Goal: Task Accomplishment & Management: Use online tool/utility

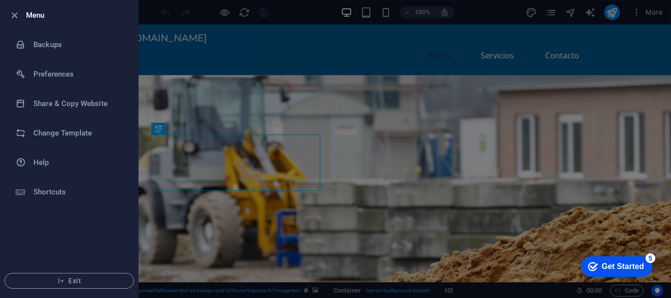
click at [192, 54] on div at bounding box center [335, 149] width 671 height 298
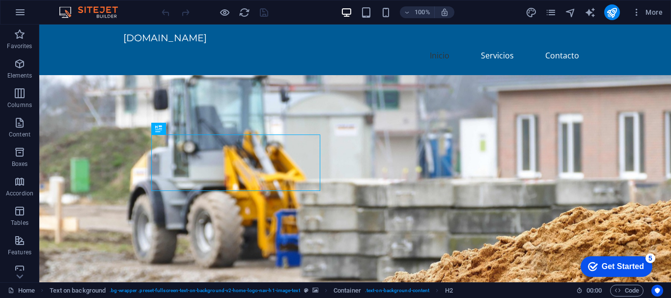
click at [26, 66] on icon "button" at bounding box center [20, 64] width 12 height 12
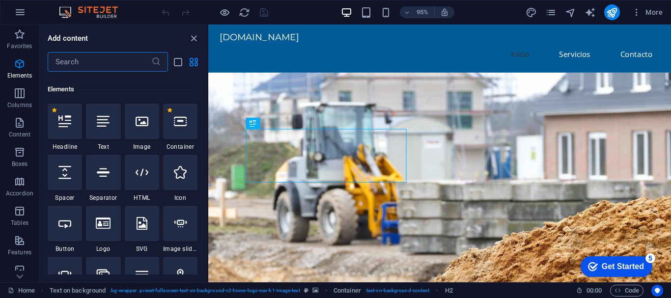
scroll to position [105, 0]
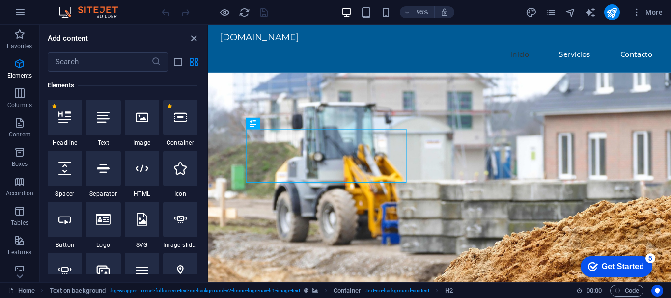
click at [148, 125] on div at bounding box center [142, 117] width 34 height 35
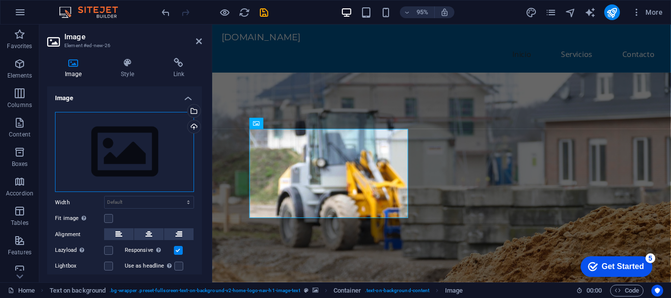
click at [137, 139] on div "Drag files here, click to choose files or select files from Files or our free s…" at bounding box center [124, 152] width 139 height 81
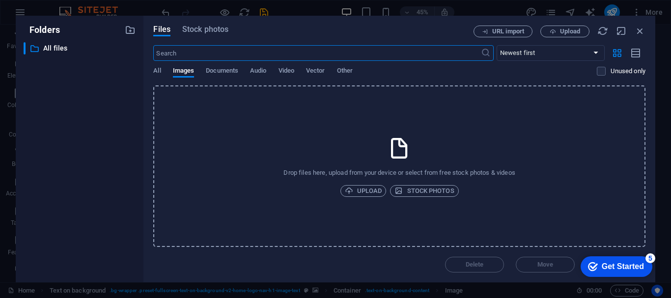
click at [364, 190] on span "Upload" at bounding box center [363, 191] width 37 height 12
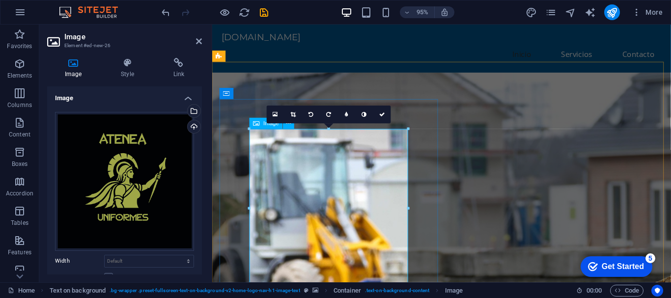
click at [475, 131] on figure at bounding box center [453, 302] width 483 height 455
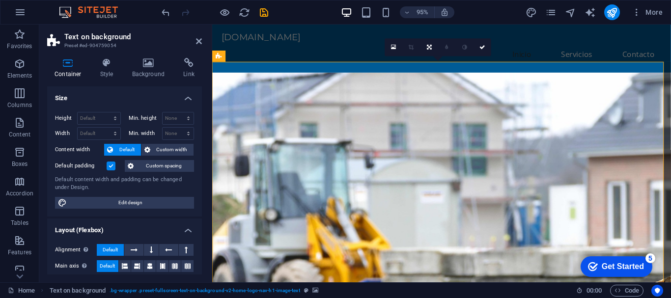
click at [199, 39] on icon at bounding box center [199, 41] width 6 height 8
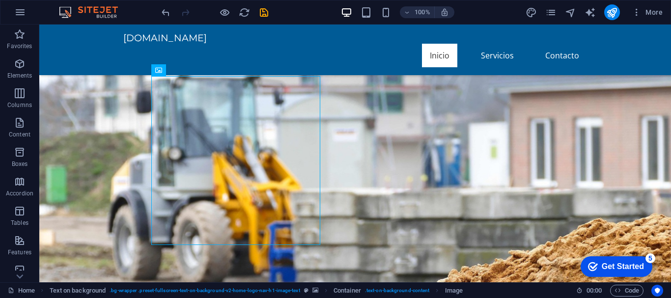
scroll to position [62, 0]
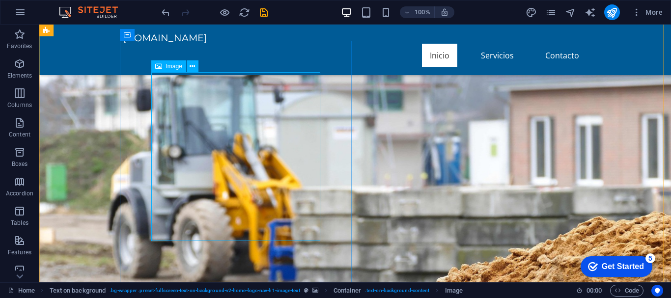
click at [157, 68] on icon at bounding box center [158, 66] width 7 height 12
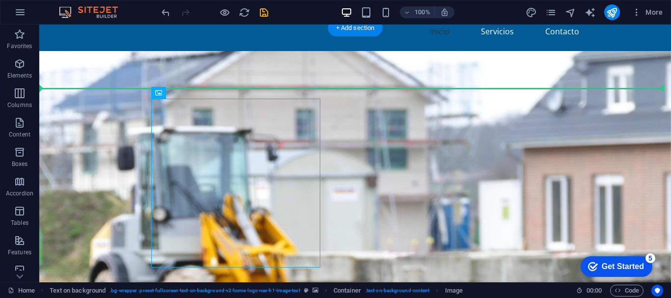
drag, startPoint x: 132, startPoint y: 60, endPoint x: 190, endPoint y: 133, distance: 93.3
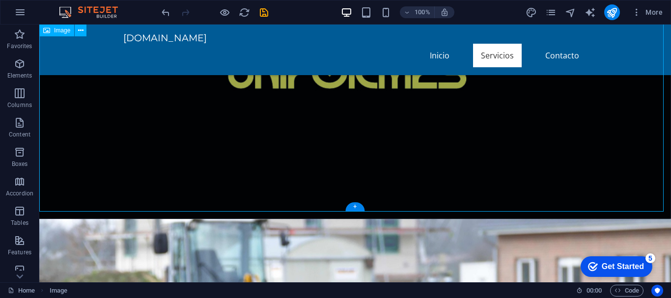
scroll to position [477, 0]
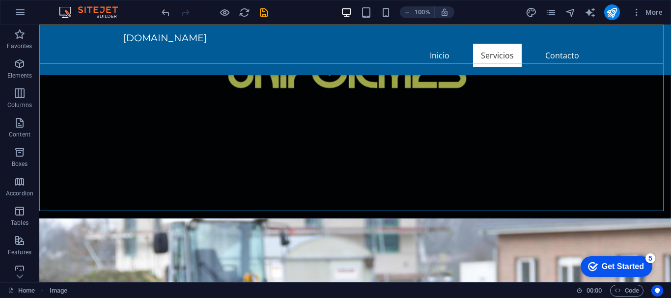
click at [52, 27] on div "ateneauniformes.com.mx Inicio Servicios Contacto" at bounding box center [354, 50] width 631 height 51
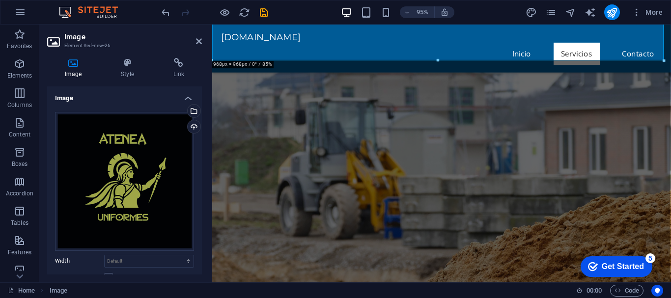
click at [550, 112] on figure at bounding box center [453, 214] width 483 height 288
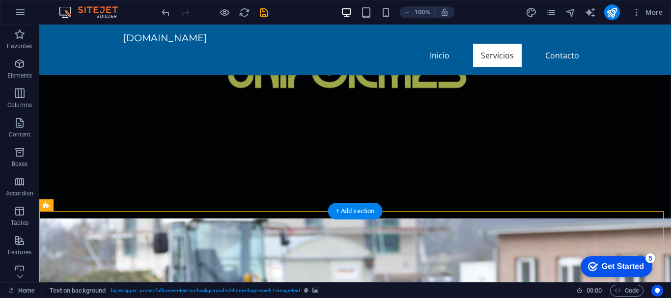
click at [354, 208] on div "+ Add section" at bounding box center [355, 211] width 55 height 17
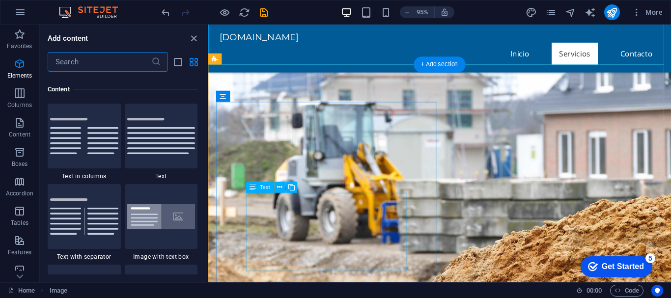
scroll to position [1718, 0]
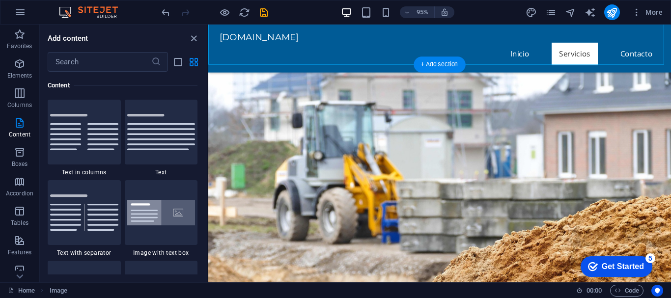
click at [263, 87] on figure at bounding box center [451, 218] width 487 height 288
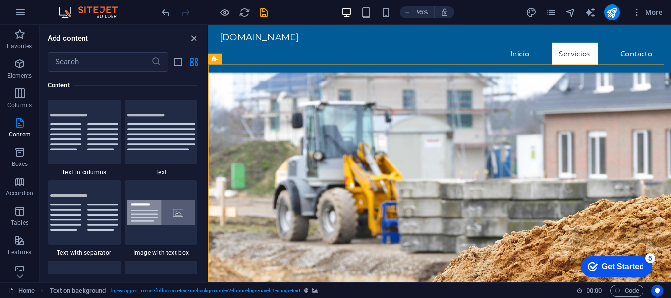
click at [195, 37] on icon "close panel" at bounding box center [193, 38] width 11 height 11
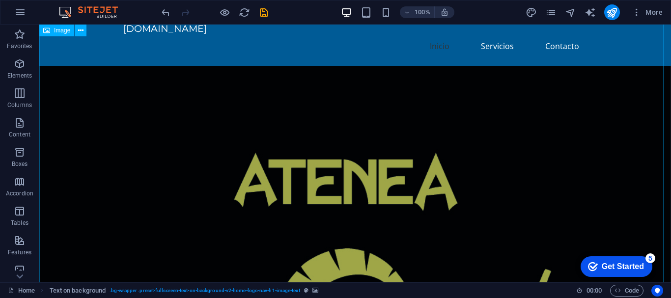
scroll to position [0, 0]
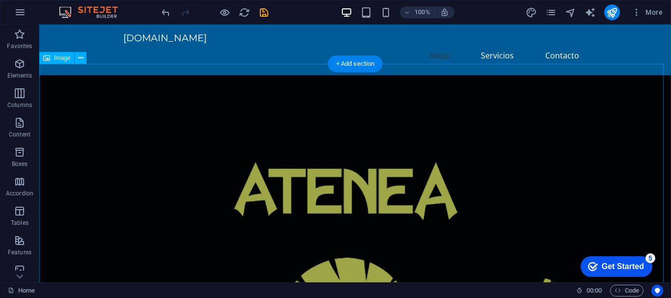
click at [27, 74] on p "Elements" at bounding box center [19, 76] width 25 height 8
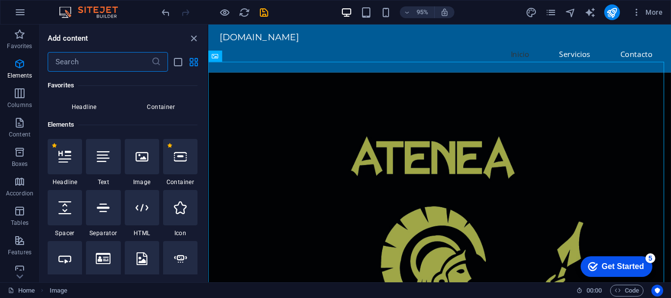
scroll to position [105, 0]
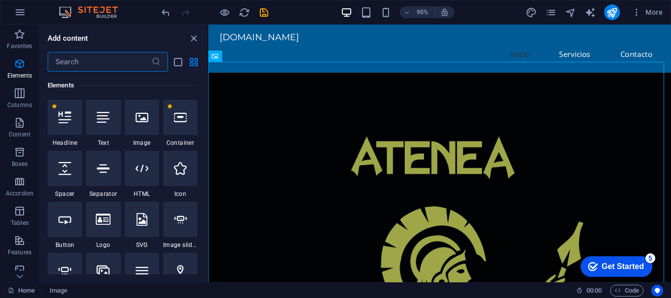
click at [176, 176] on div at bounding box center [180, 168] width 34 height 35
select select "xMidYMid"
select select "px"
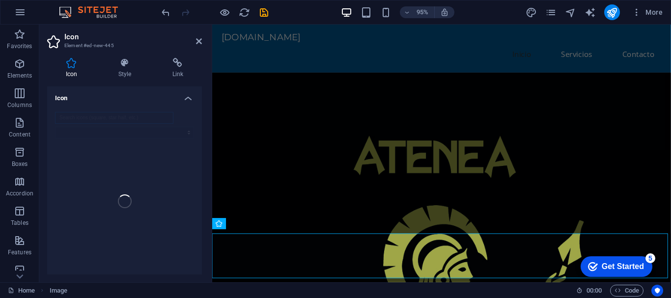
scroll to position [403, 0]
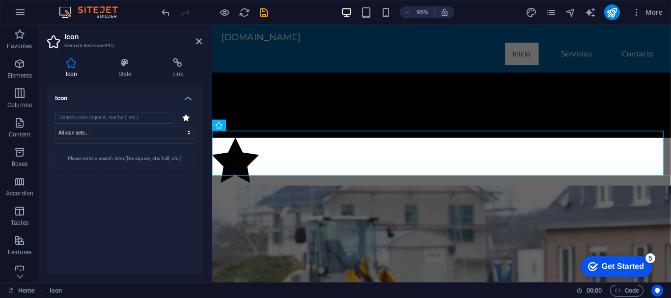
click at [176, 176] on div "Please enter a search term (like square, star half, etc.)" at bounding box center [124, 214] width 139 height 142
click at [122, 69] on h4 "Style" at bounding box center [127, 68] width 54 height 21
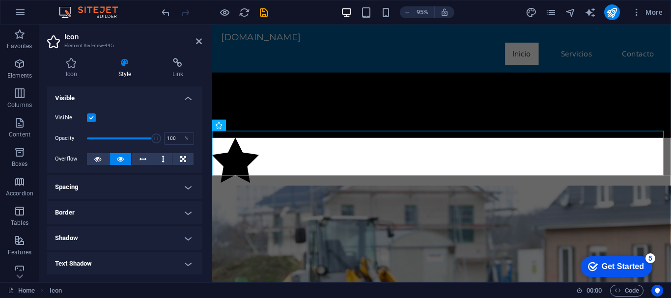
click at [130, 188] on h4 "Spacing" at bounding box center [124, 187] width 155 height 24
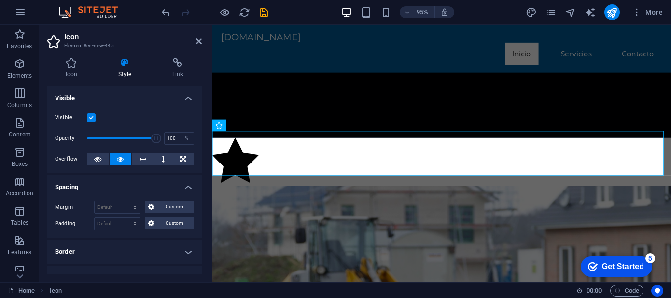
click at [189, 188] on h4 "Spacing" at bounding box center [124, 184] width 155 height 18
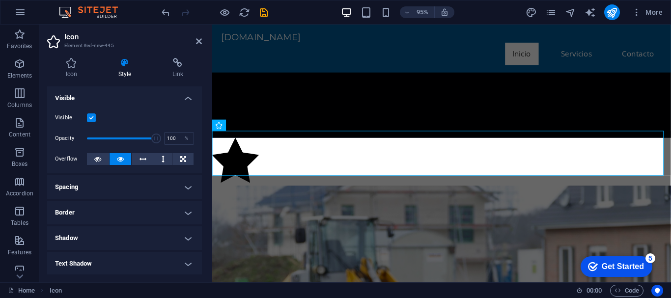
click at [127, 207] on h4 "Border" at bounding box center [124, 213] width 155 height 24
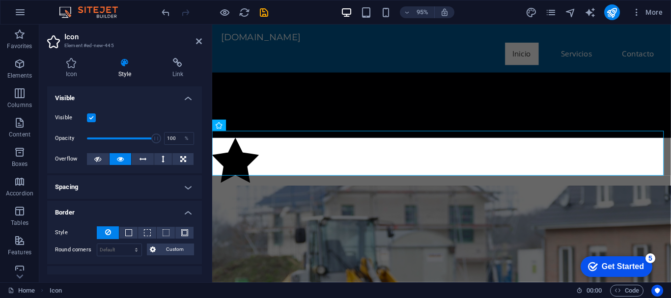
click at [55, 232] on label "Style" at bounding box center [76, 233] width 42 height 12
click at [188, 210] on h4 "Border" at bounding box center [124, 210] width 155 height 18
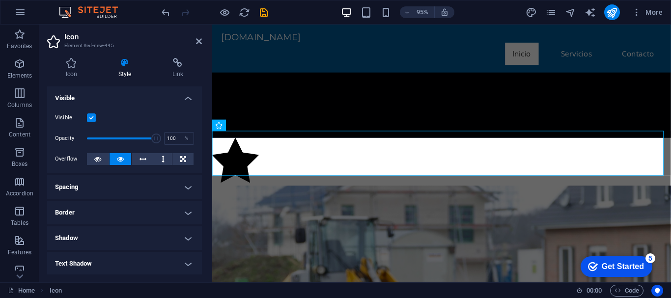
click at [177, 73] on h4 "Link" at bounding box center [178, 68] width 48 height 21
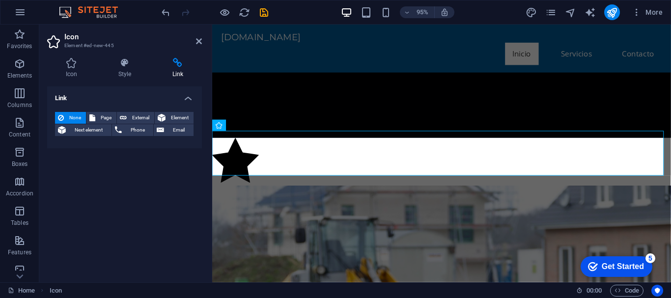
click at [69, 70] on h4 "Icon" at bounding box center [73, 68] width 53 height 21
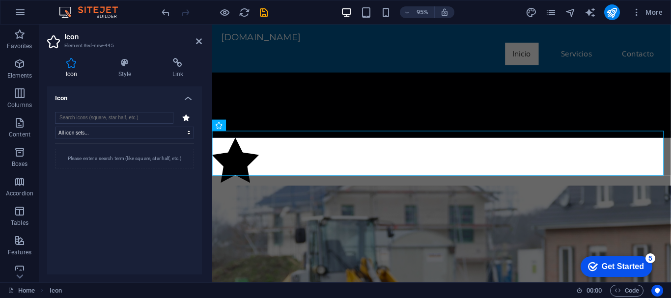
click at [199, 39] on icon at bounding box center [199, 41] width 6 height 8
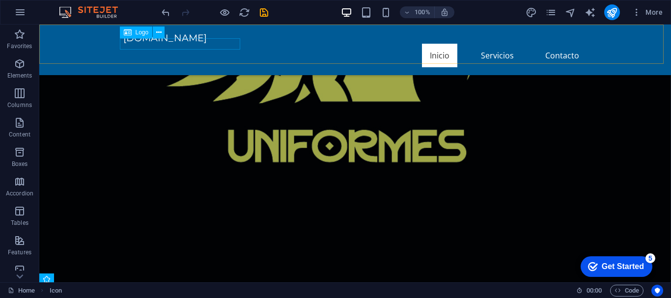
scroll to position [558, 0]
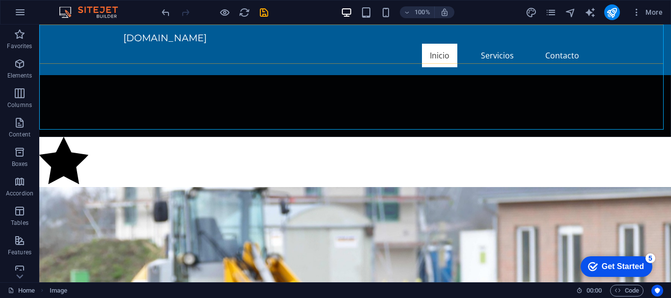
click at [65, 32] on div "ateneauniformes.com.mx Inicio Servicios Contacto" at bounding box center [354, 50] width 631 height 51
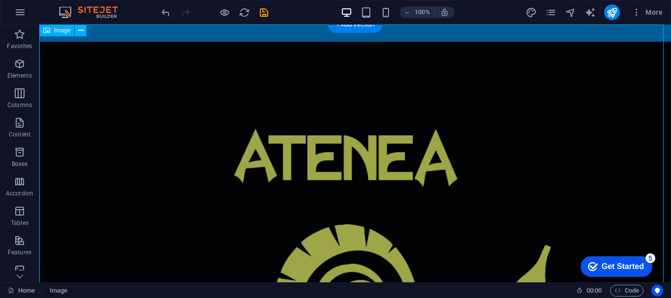
scroll to position [0, 0]
